Goal: Find contact information: Find contact information

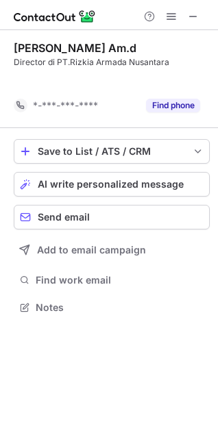
scroll to position [276, 218]
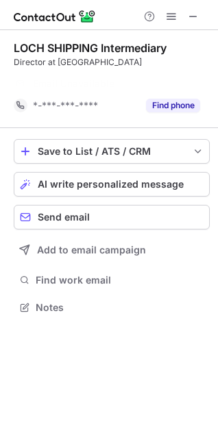
scroll to position [276, 218]
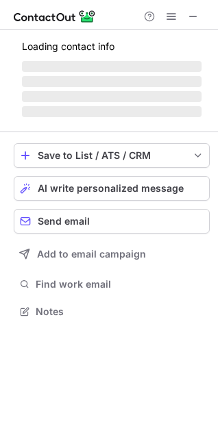
scroll to position [298, 218]
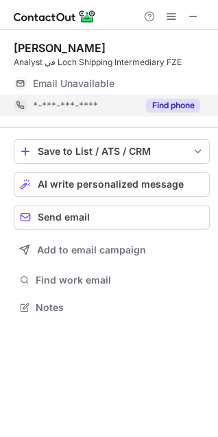
click at [156, 108] on button "Find phone" at bounding box center [173, 106] width 54 height 14
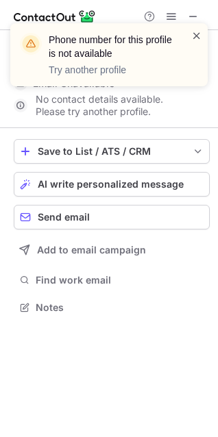
click at [194, 37] on span at bounding box center [196, 36] width 11 height 14
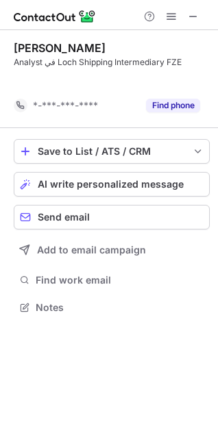
scroll to position [276, 218]
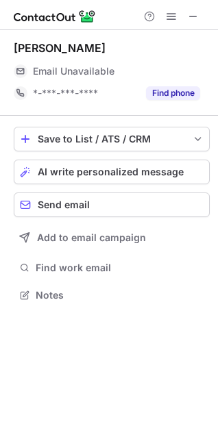
scroll to position [286, 218]
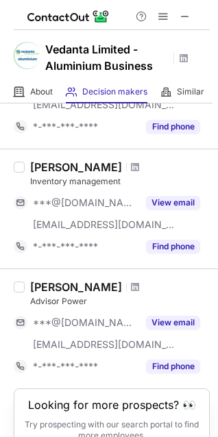
scroll to position [1086, 0]
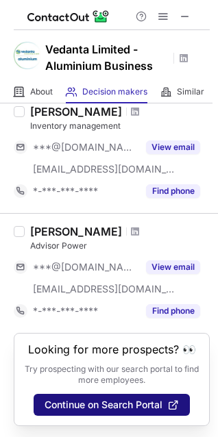
click at [113, 407] on span "Continue on Search Portal" at bounding box center [104, 405] width 118 height 11
